Goal: Book appointment/travel/reservation

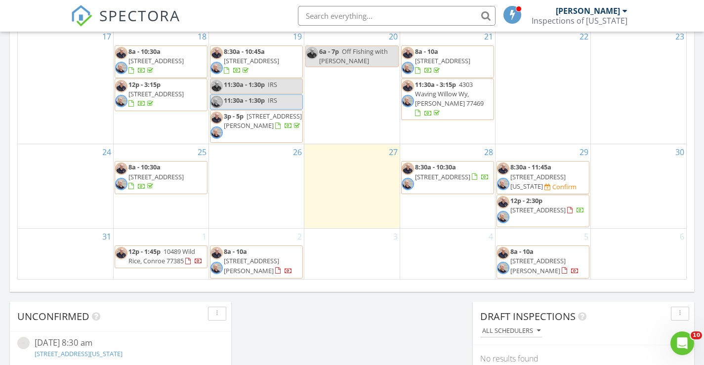
scroll to position [625, 0]
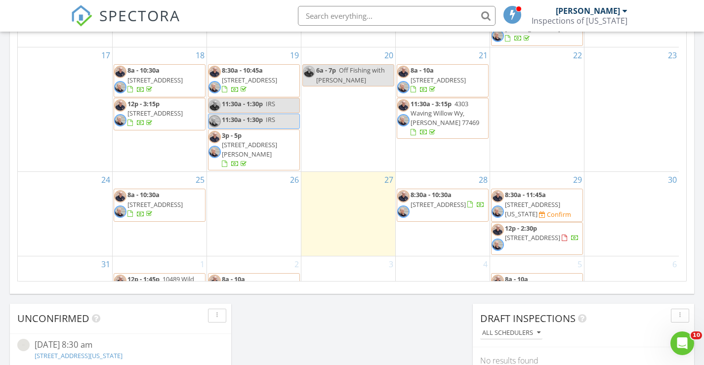
click at [550, 200] on span "1419 Shaded Rock Dr, Missouri City 77459" at bounding box center [532, 209] width 55 height 18
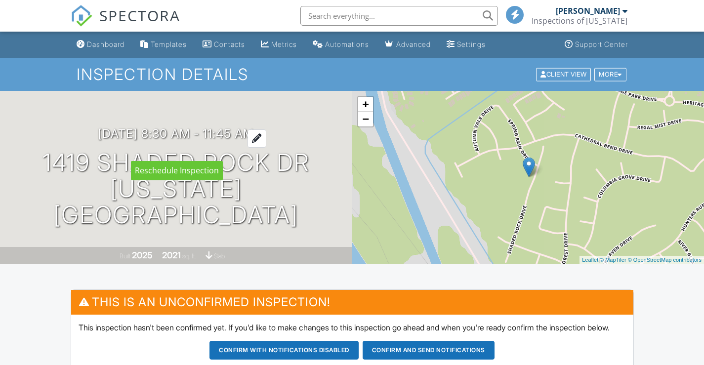
click at [266, 148] on div at bounding box center [257, 138] width 19 height 18
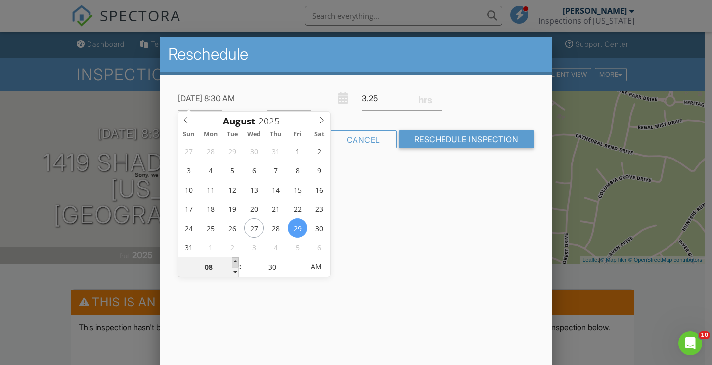
type input "08/29/2025 9:30 AM"
type input "09"
click at [236, 261] on span at bounding box center [235, 263] width 7 height 10
type input "08/29/2025 10:30 AM"
type input "10"
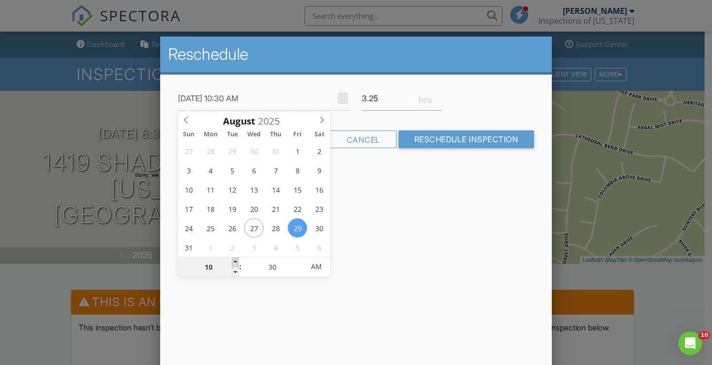
click at [236, 261] on span at bounding box center [235, 263] width 7 height 10
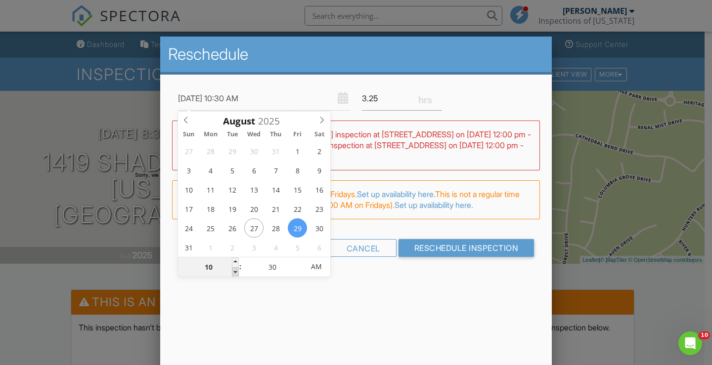
type input "08/29/2025 9:30 AM"
type input "09"
click at [234, 270] on span at bounding box center [235, 272] width 7 height 10
type input "08/29/2025 9:25 AM"
type input "25"
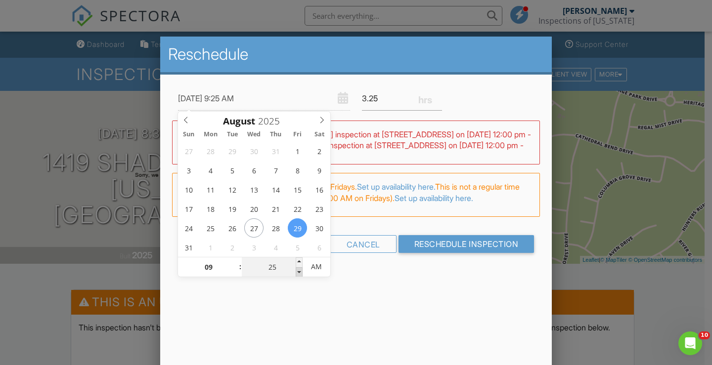
click at [298, 274] on span at bounding box center [299, 272] width 7 height 10
type input "08/29/2025 9:20 AM"
type input "20"
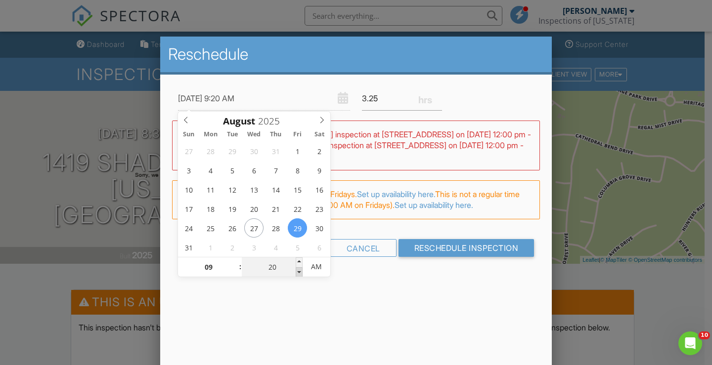
click at [298, 274] on span at bounding box center [299, 272] width 7 height 10
type input "08/29/2025 9:15 AM"
type input "15"
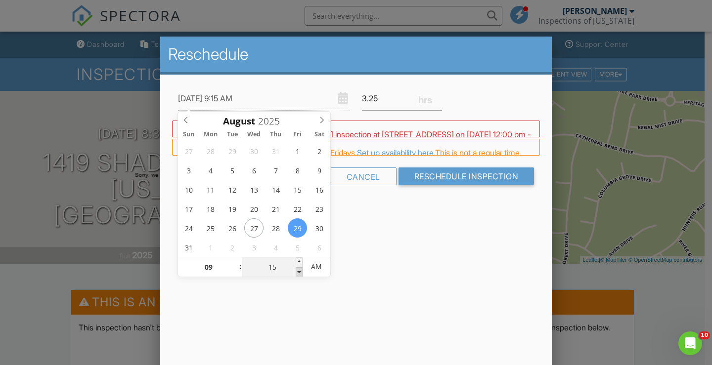
click at [298, 274] on span at bounding box center [299, 272] width 7 height 10
type input "08/29/2025 9:10 AM"
type input "10"
click at [298, 274] on span at bounding box center [299, 272] width 7 height 10
type input "08/29/2025 9:05 AM"
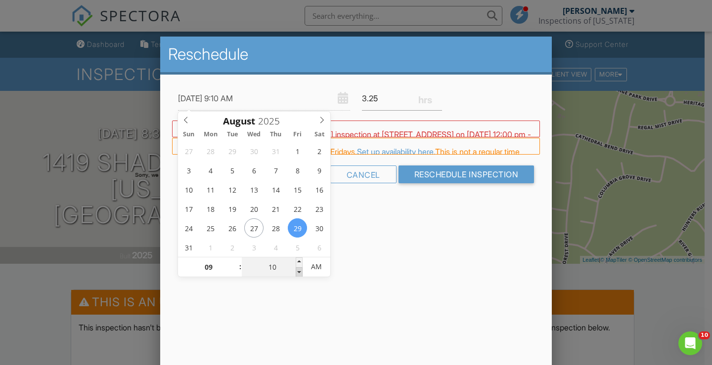
type input "05"
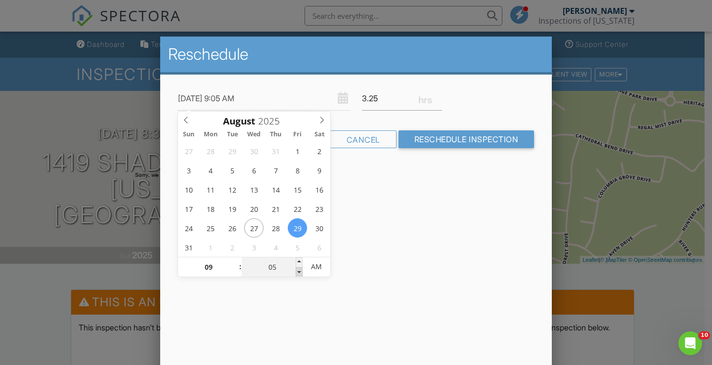
click at [298, 274] on span at bounding box center [299, 272] width 7 height 10
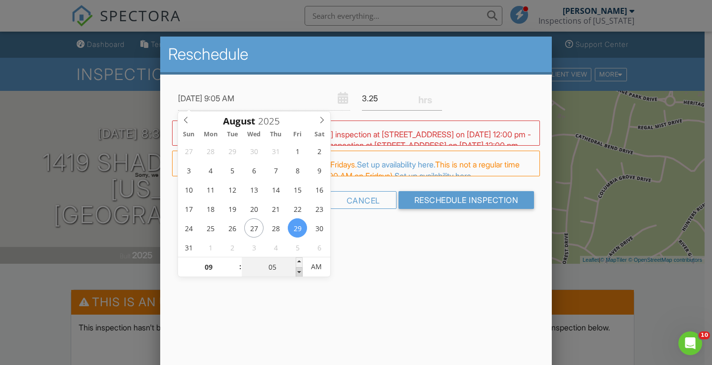
type input "[DATE] 9:00 AM"
type input "00"
click at [298, 274] on span at bounding box center [299, 272] width 7 height 10
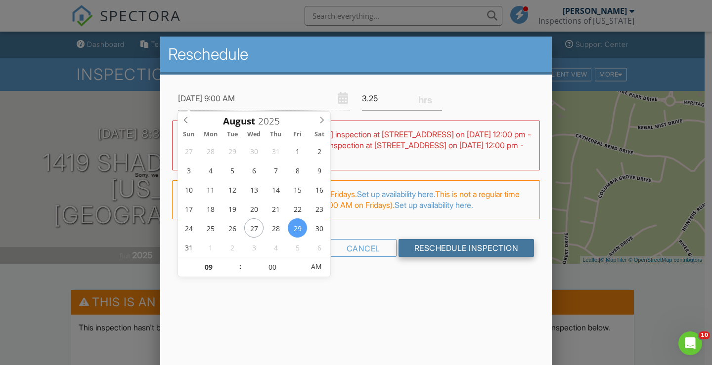
click at [473, 255] on input "Reschedule Inspection" at bounding box center [466, 248] width 136 height 18
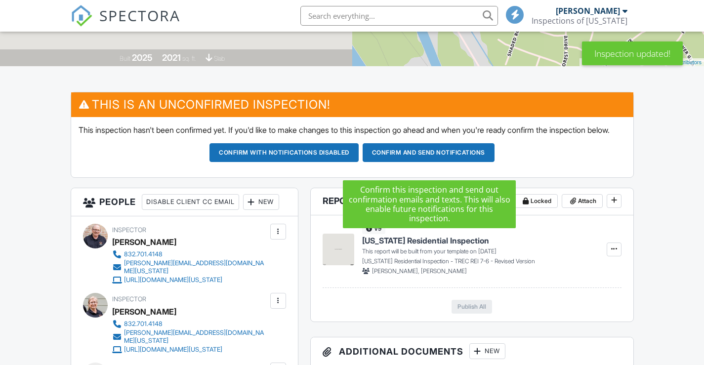
click at [359, 162] on button "Confirm and send notifications" at bounding box center [284, 152] width 149 height 19
